Goal: Find specific page/section: Find specific page/section

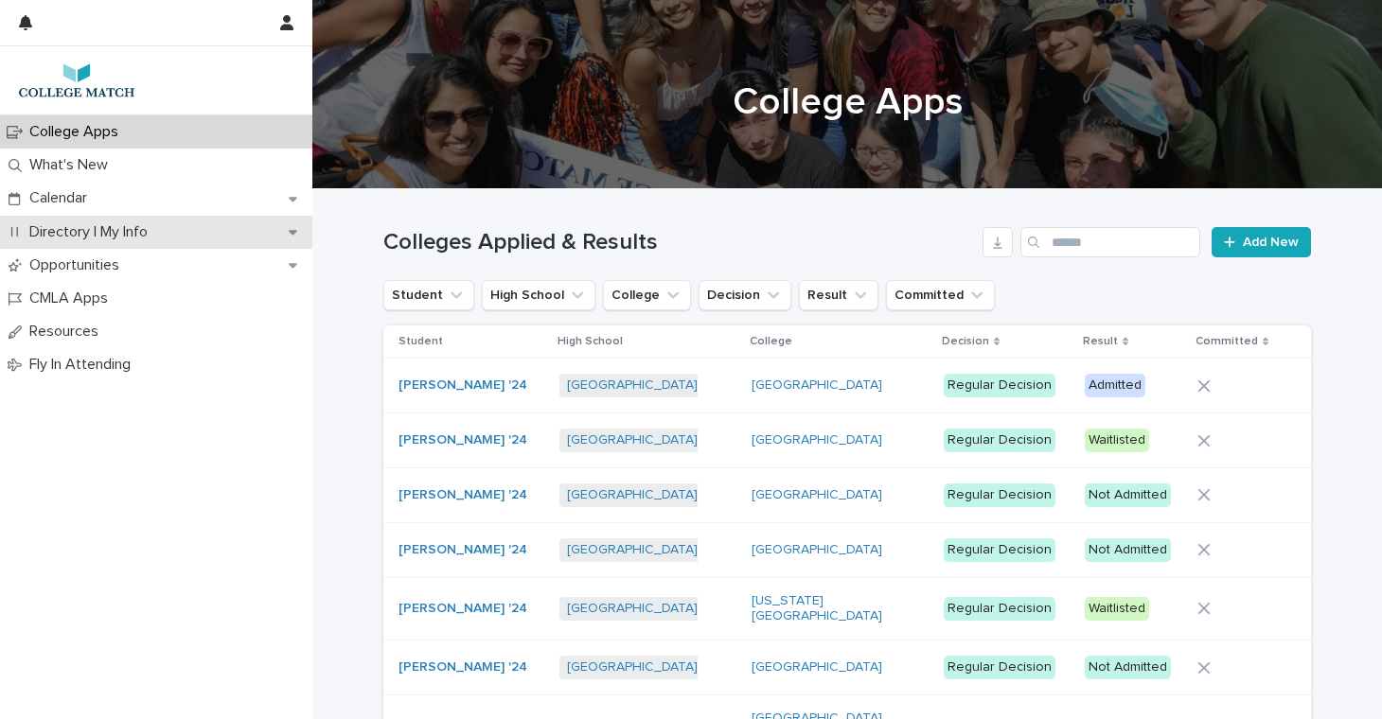
click at [78, 233] on p "Directory | My Info" at bounding box center [92, 232] width 141 height 18
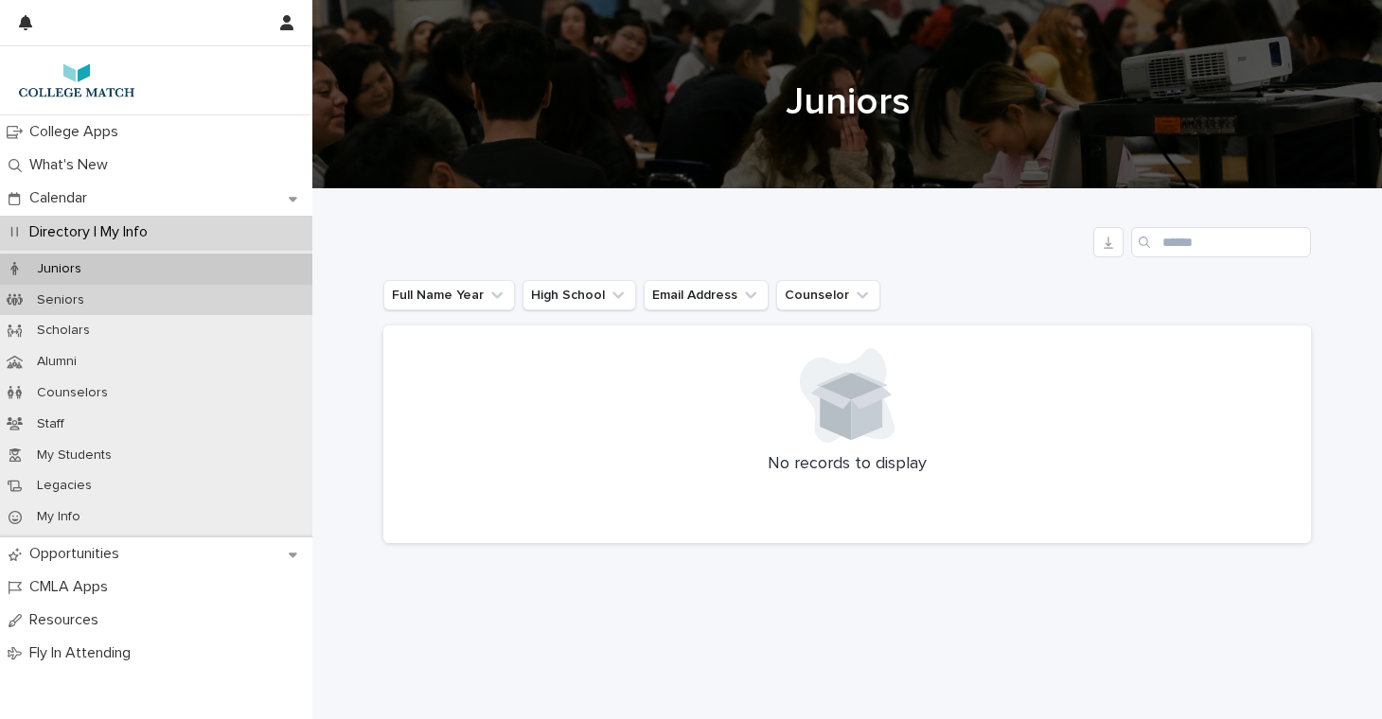
click at [61, 301] on p "Seniors" at bounding box center [61, 300] width 78 height 16
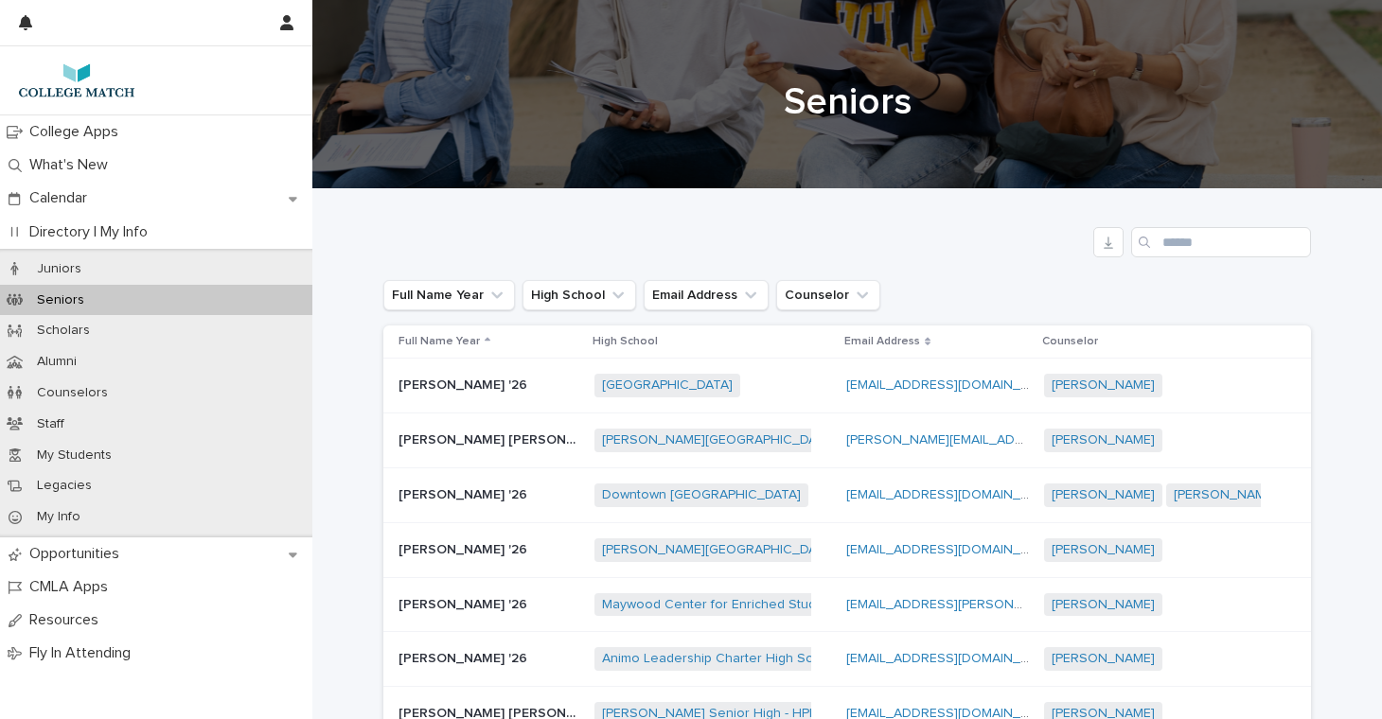
click at [476, 384] on p "[PERSON_NAME] '26" at bounding box center [464, 384] width 132 height 20
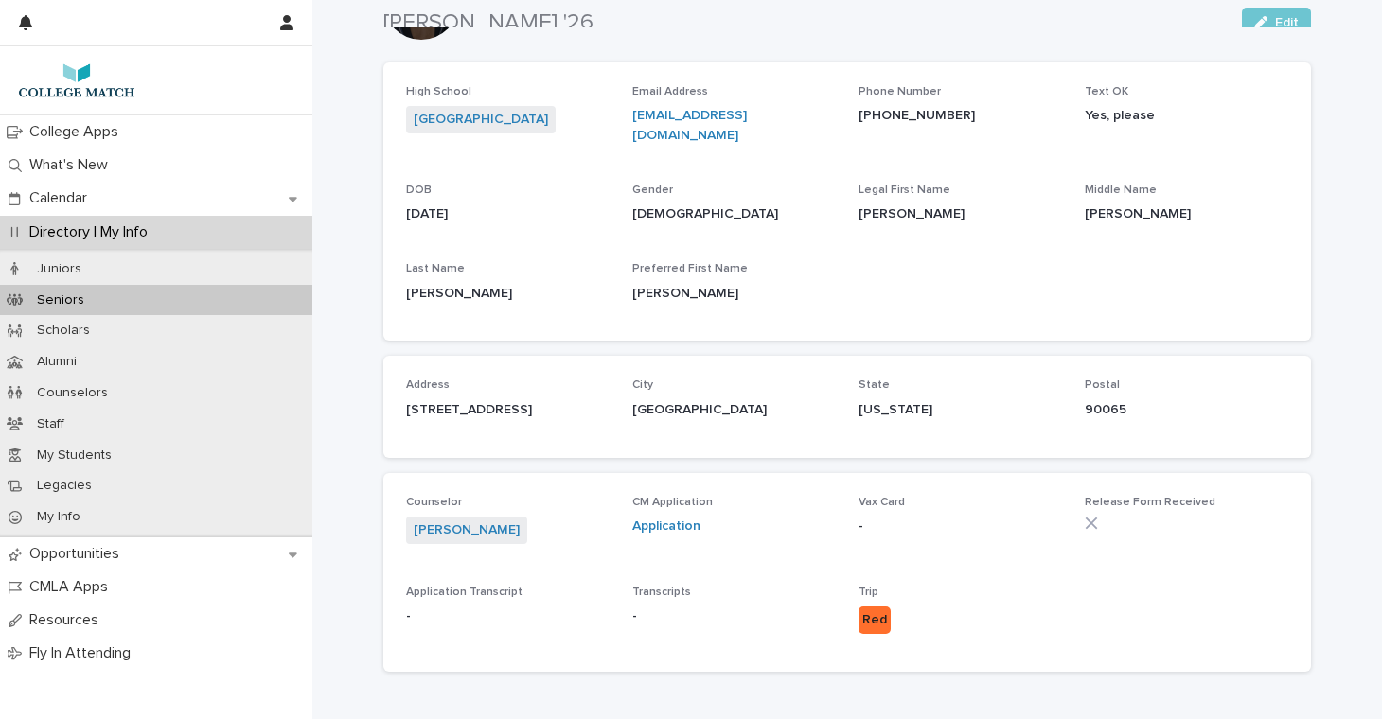
scroll to position [73, 0]
click at [663, 520] on link "Application" at bounding box center [666, 526] width 68 height 13
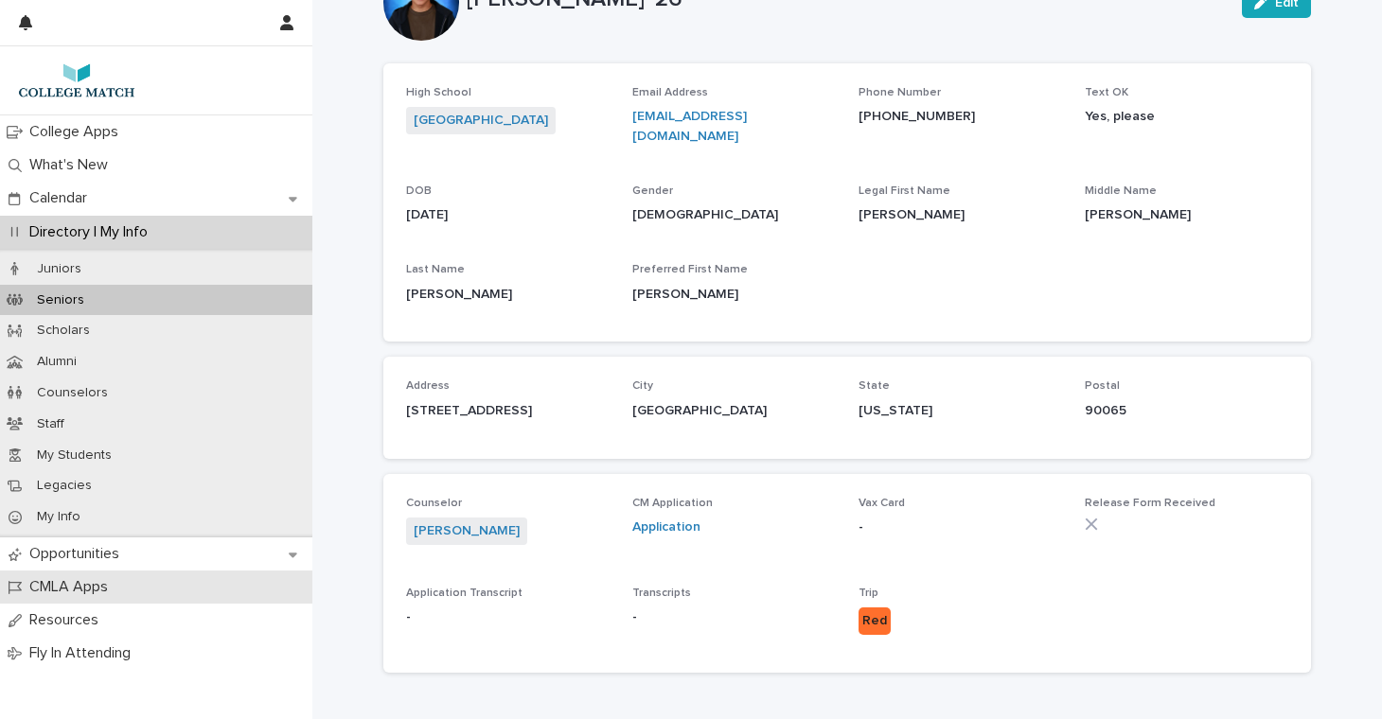
click at [66, 578] on p "CMLA Apps" at bounding box center [72, 587] width 101 height 18
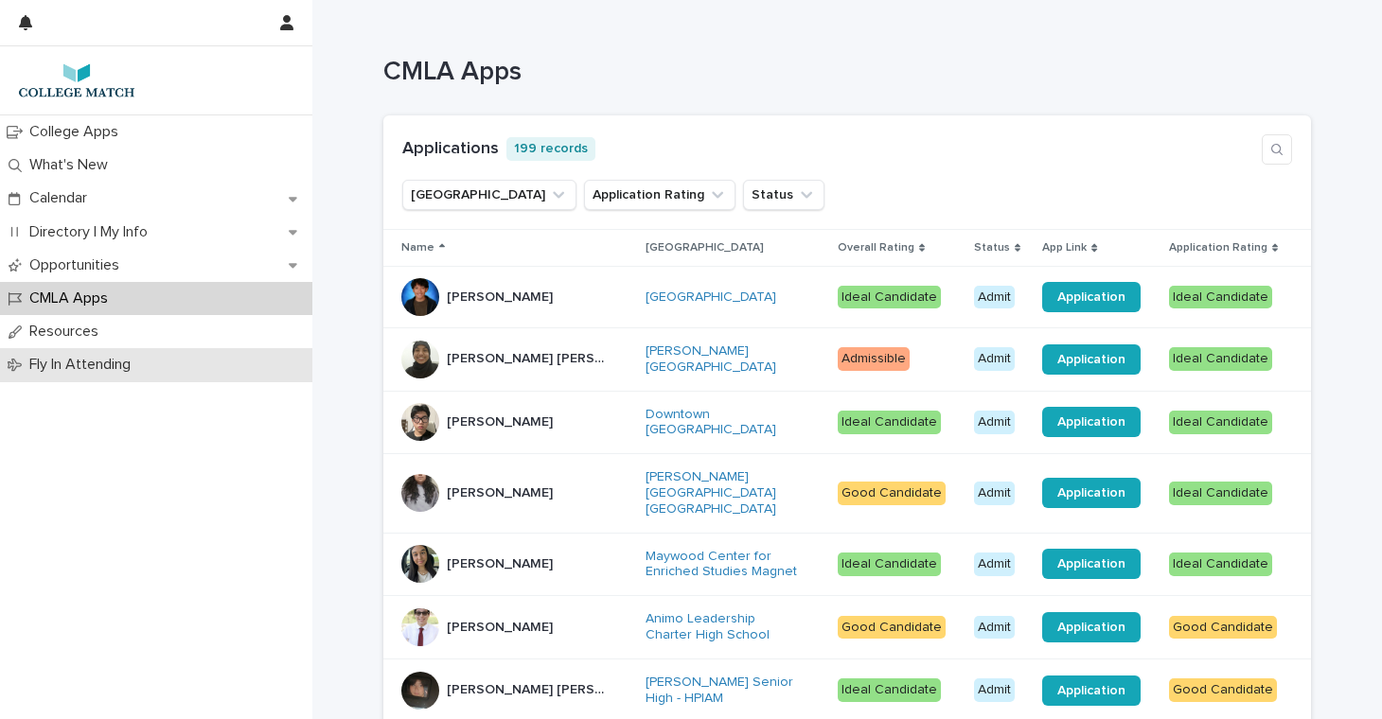
click at [88, 368] on p "Fly In Attending" at bounding box center [84, 365] width 124 height 18
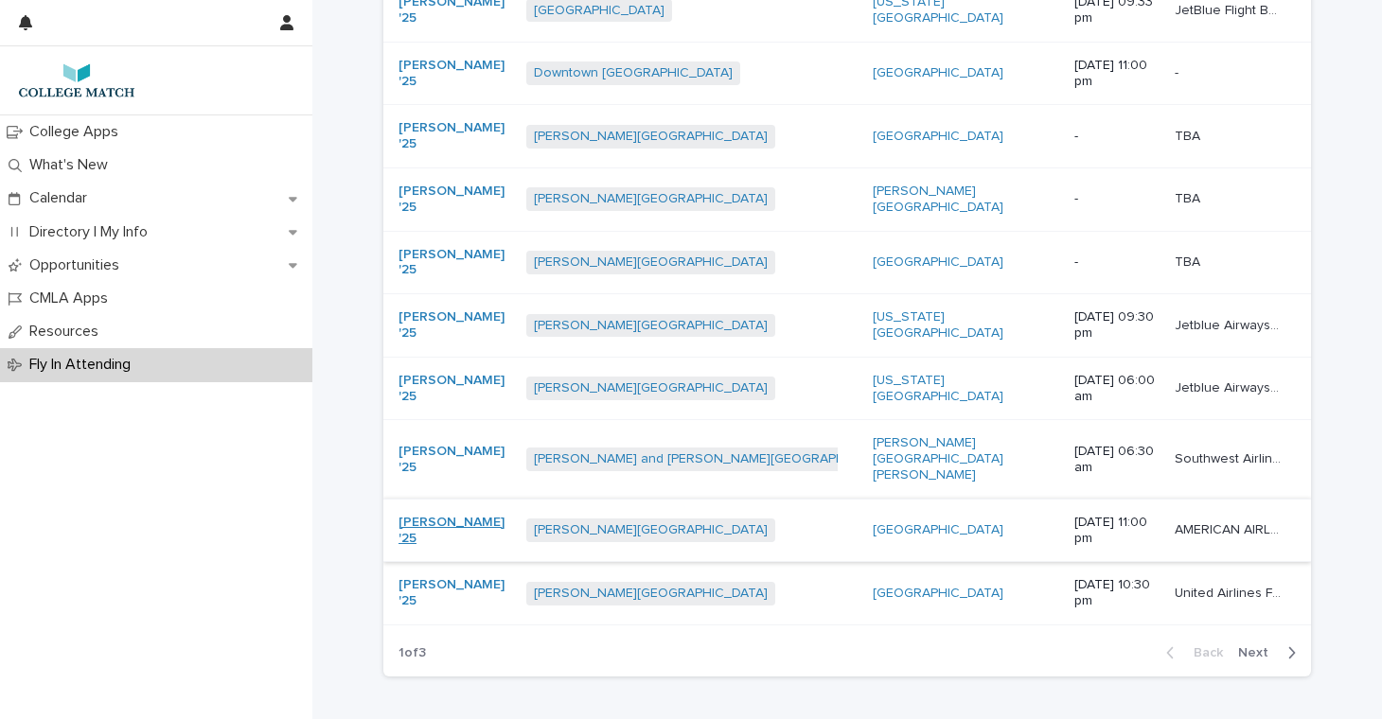
scroll to position [217, 0]
click at [1250, 647] on span "Next" at bounding box center [1259, 653] width 42 height 13
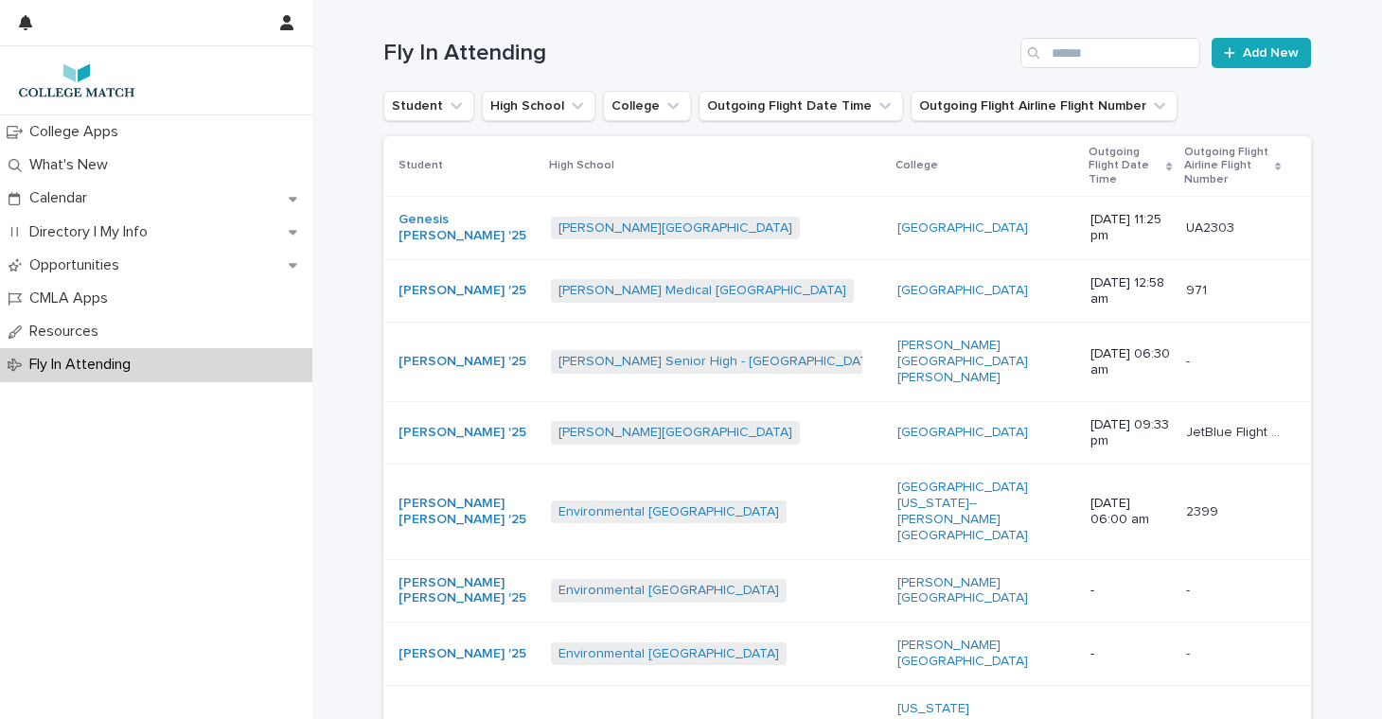
click at [61, 83] on img at bounding box center [76, 81] width 123 height 38
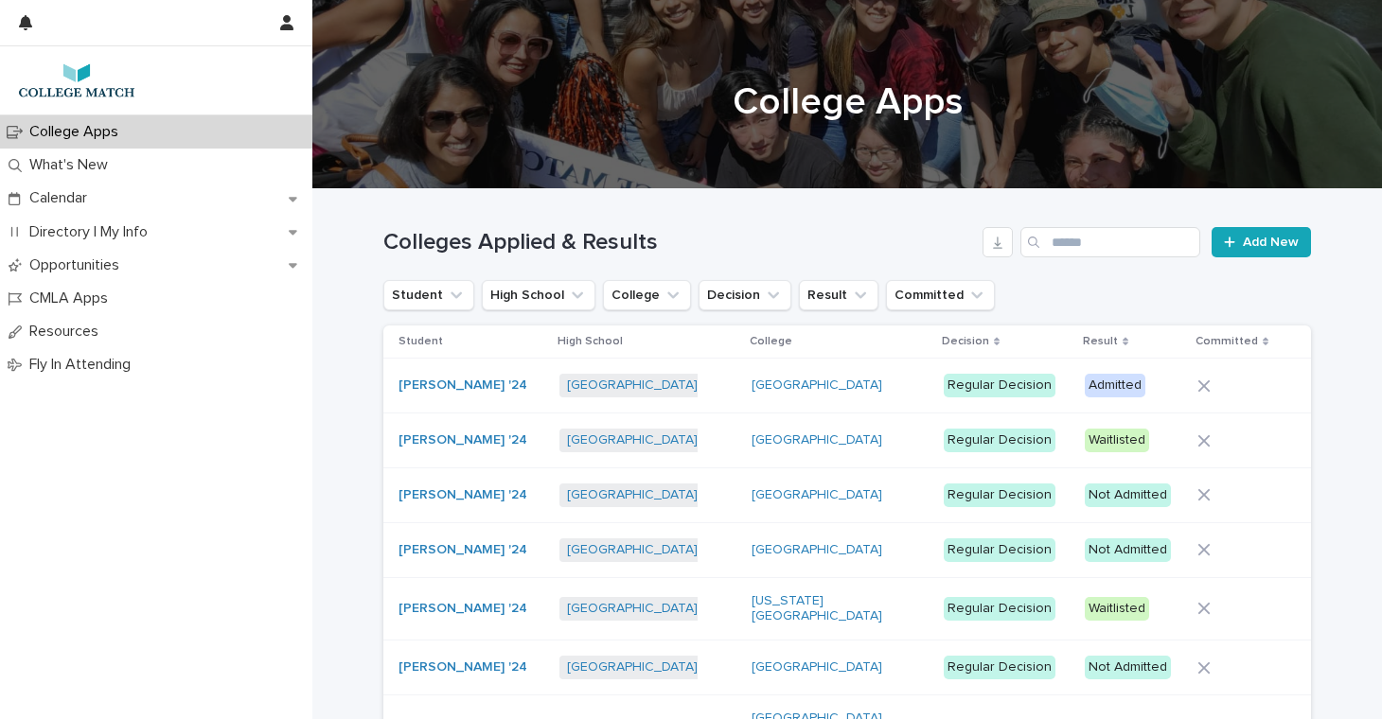
click at [834, 111] on h1 "College Apps" at bounding box center [846, 101] width 927 height 45
click at [76, 81] on img at bounding box center [76, 81] width 123 height 38
click at [279, 24] on button "button" at bounding box center [287, 22] width 36 height 45
click at [65, 89] on div at bounding box center [691, 359] width 1382 height 719
click at [82, 78] on img at bounding box center [76, 81] width 123 height 38
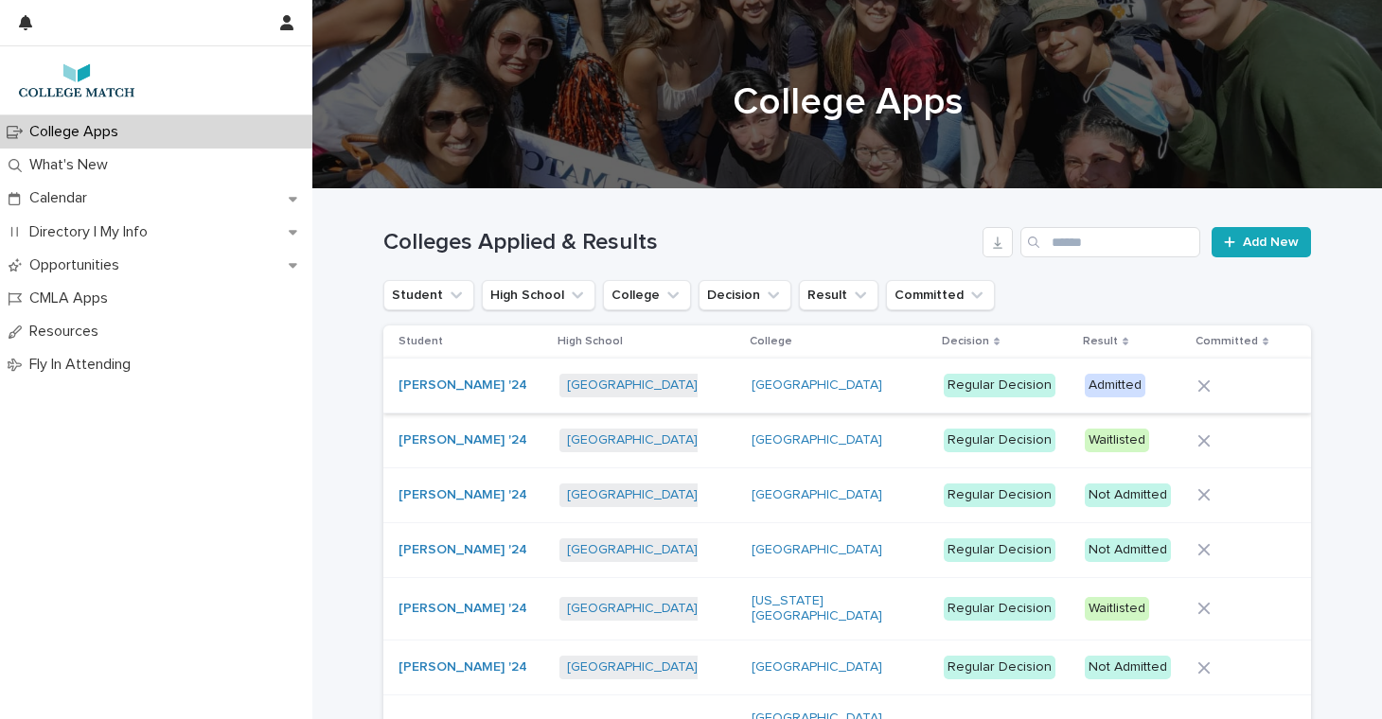
scroll to position [9, 0]
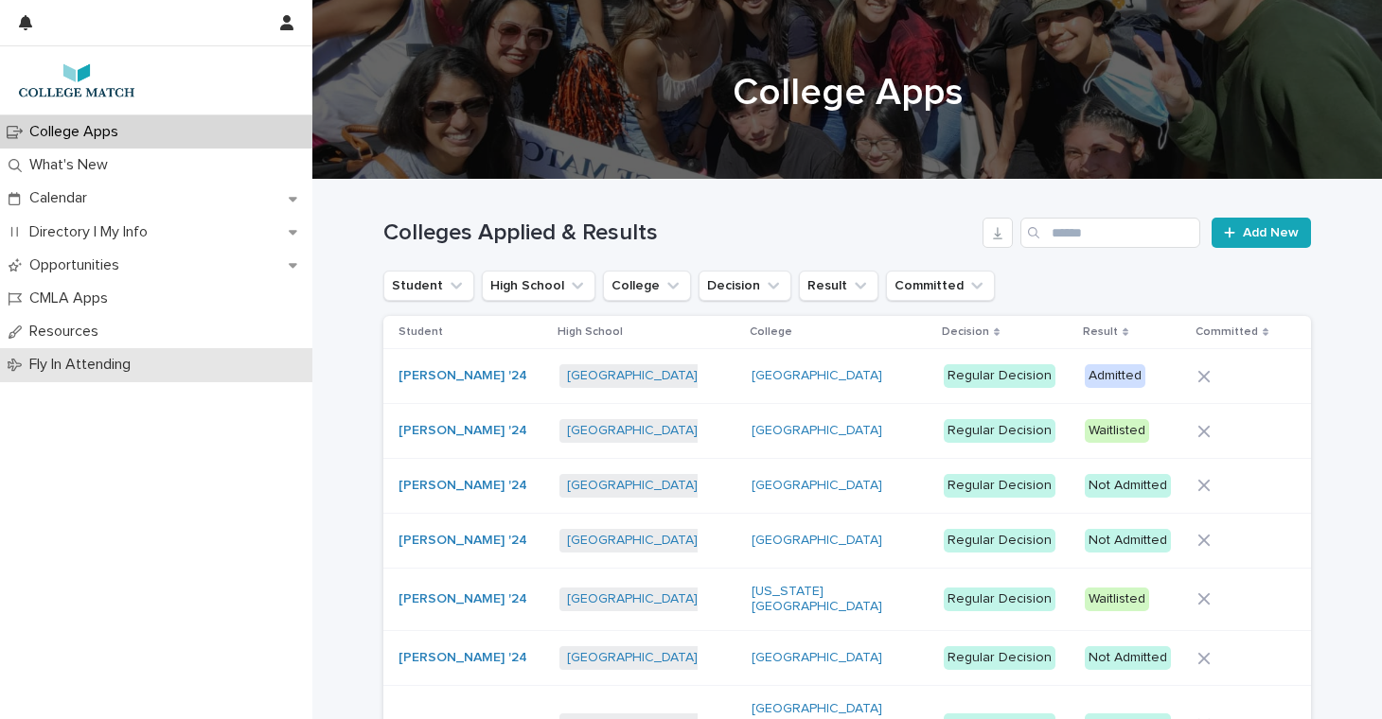
click at [100, 354] on div "Fly In Attending" at bounding box center [156, 364] width 312 height 33
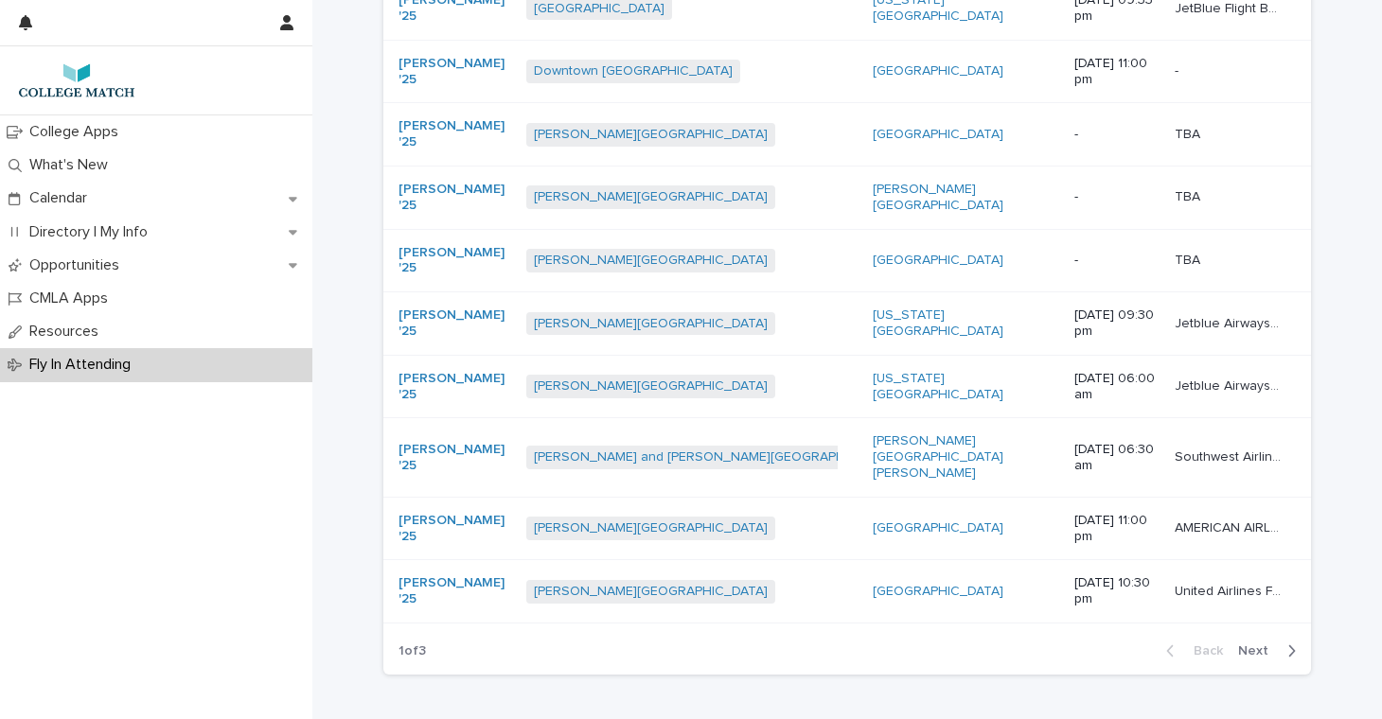
scroll to position [218, 0]
click at [1252, 646] on span "Next" at bounding box center [1259, 652] width 42 height 13
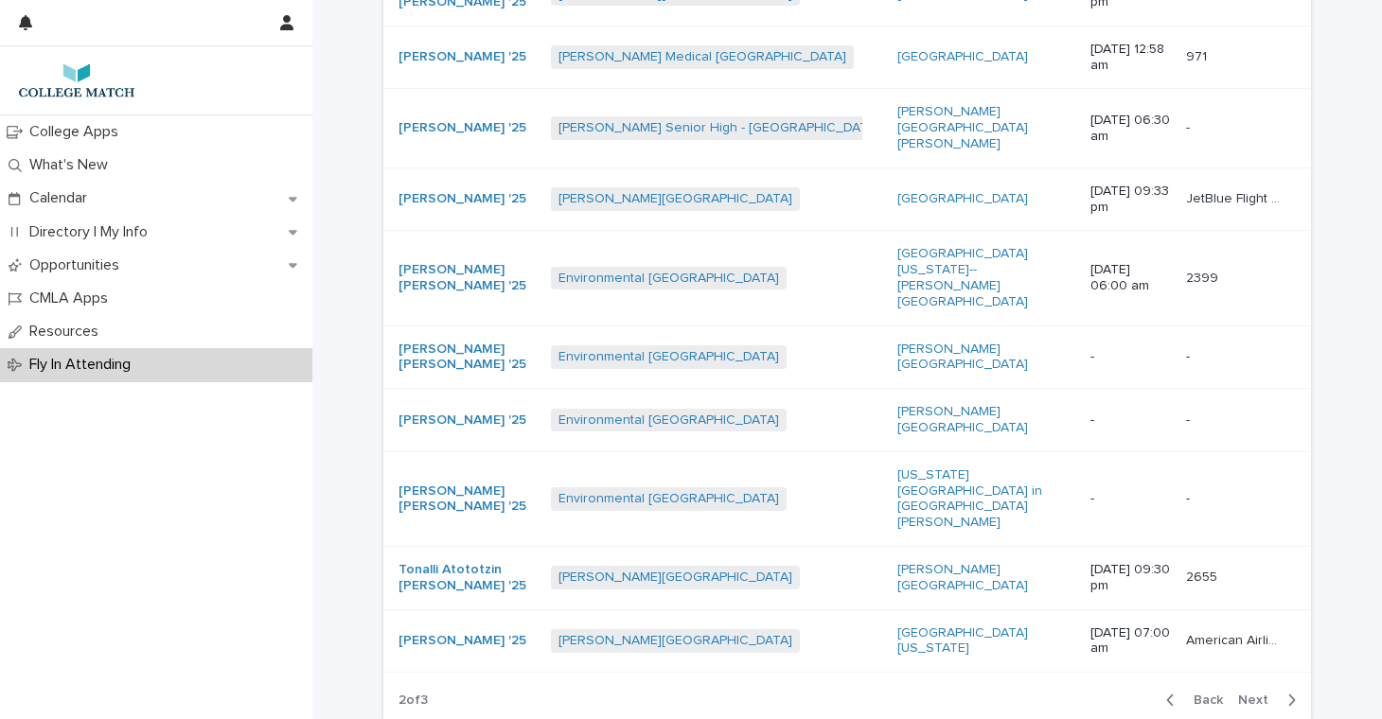
scroll to position [233, 0]
click at [1264, 695] on span "Next" at bounding box center [1259, 701] width 42 height 13
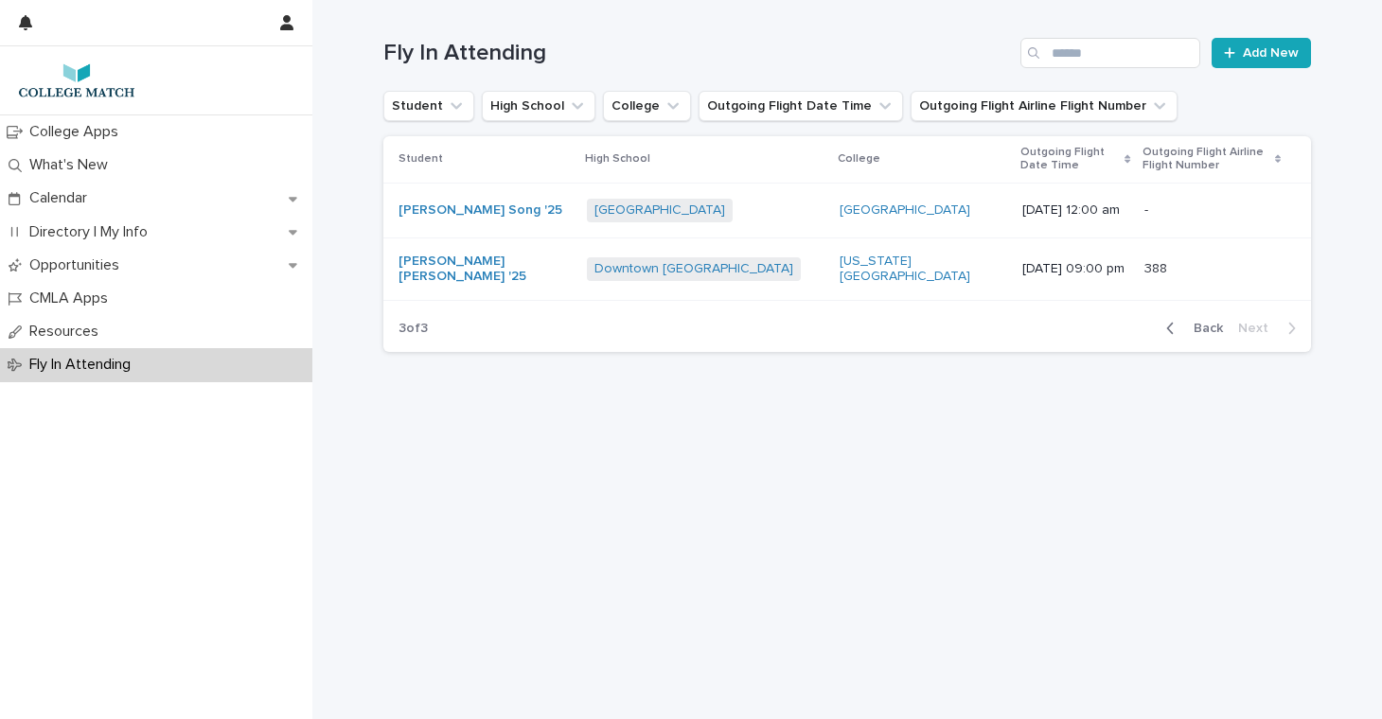
click at [1209, 334] on span "Back" at bounding box center [1202, 328] width 41 height 13
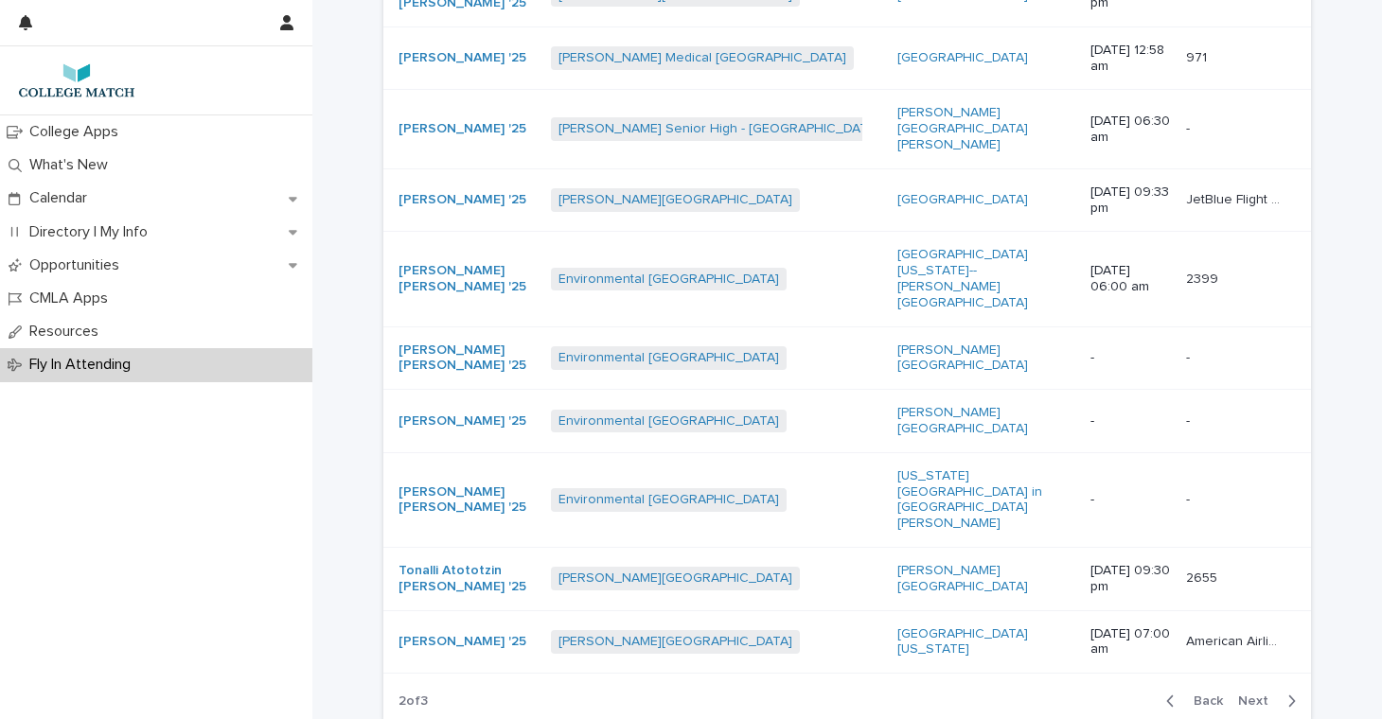
click at [1205, 695] on span "Back" at bounding box center [1202, 701] width 41 height 13
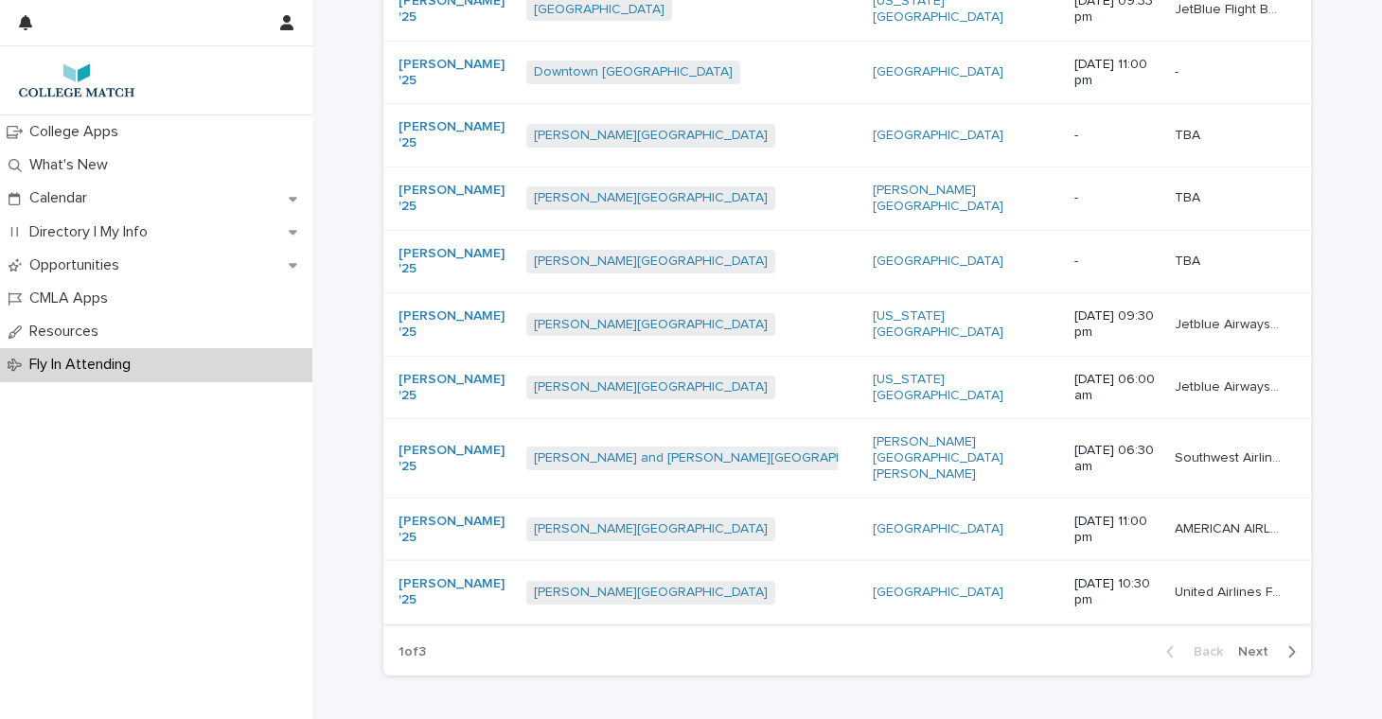
scroll to position [218, 0]
click at [1260, 646] on span "Next" at bounding box center [1259, 652] width 42 height 13
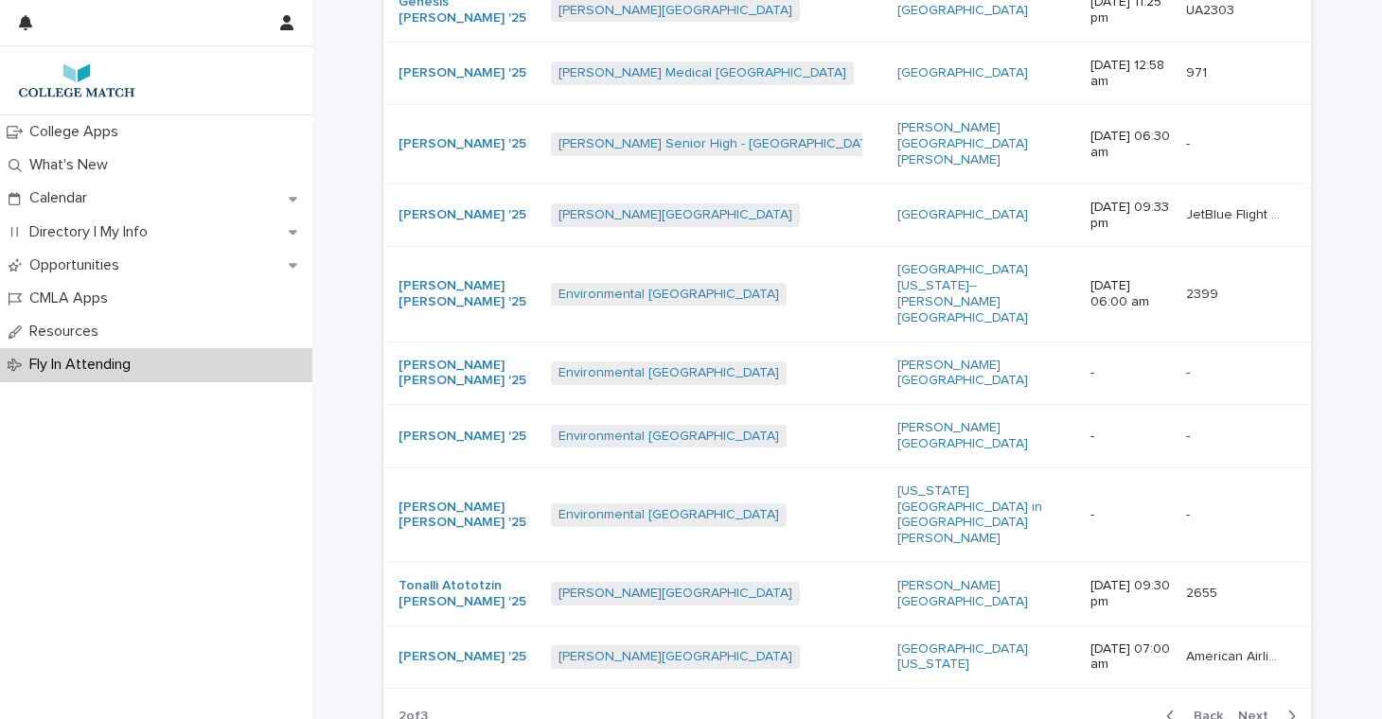
click at [1245, 710] on span "Next" at bounding box center [1259, 716] width 42 height 13
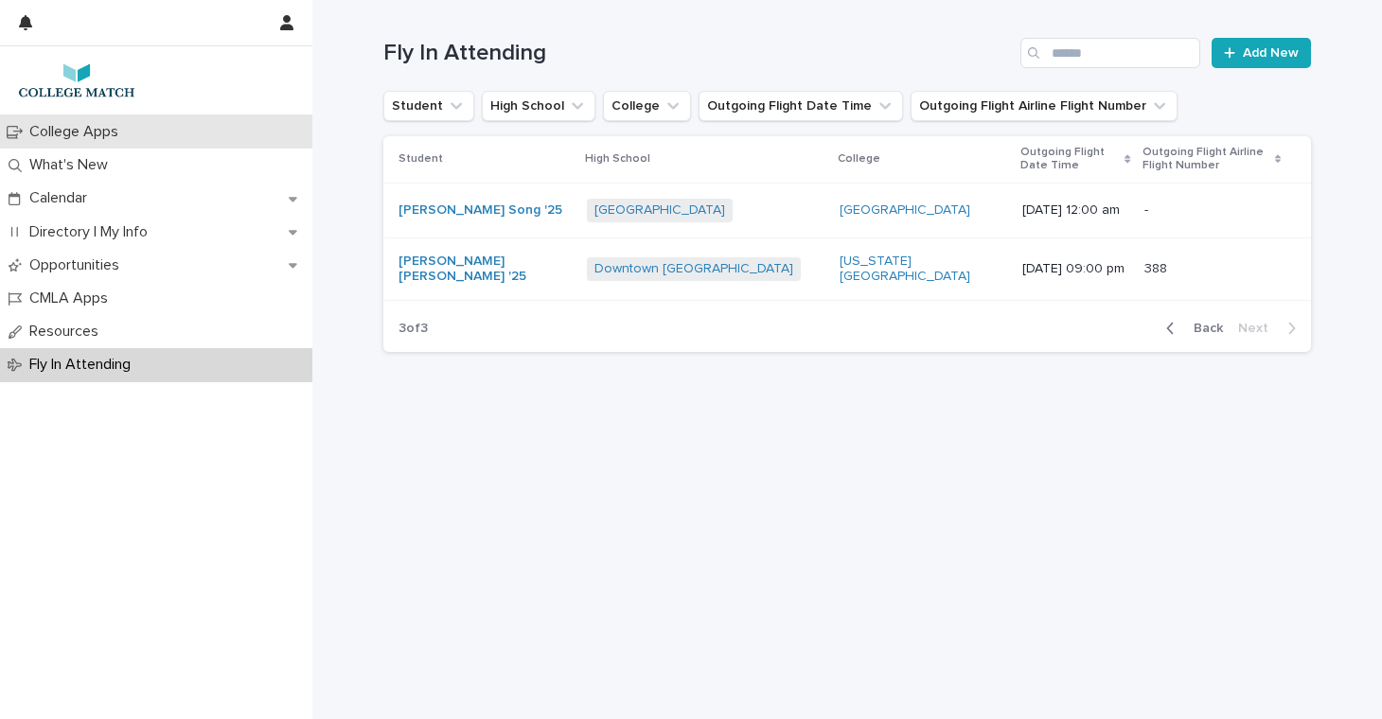
click at [66, 133] on p "College Apps" at bounding box center [78, 132] width 112 height 18
